Goal: Task Accomplishment & Management: Manage account settings

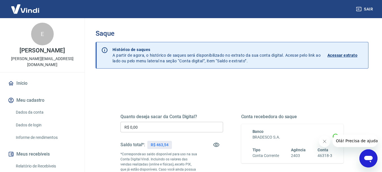
click at [325, 144] on button "Fechar mensagem da empresa" at bounding box center [323, 140] width 11 height 11
